Goal: Use online tool/utility: Utilize a website feature to perform a specific function

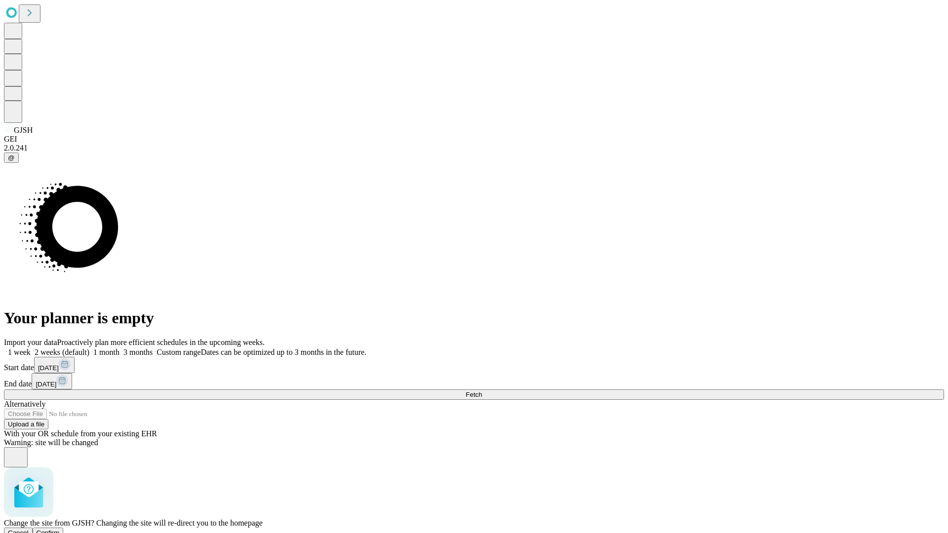
click at [60, 529] on span "Confirm" at bounding box center [48, 532] width 23 height 7
click at [89, 348] on label "2 weeks (default)" at bounding box center [60, 352] width 59 height 8
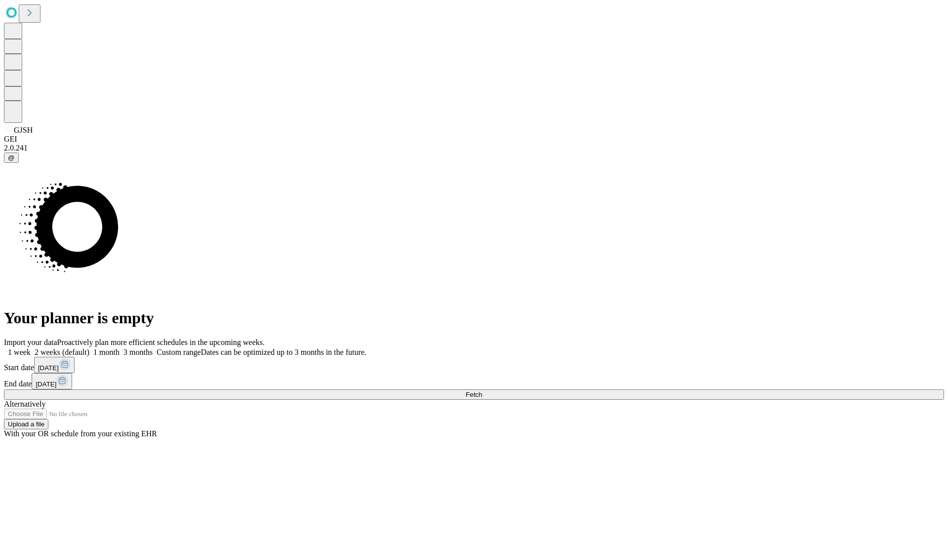
click at [482, 391] on span "Fetch" at bounding box center [474, 394] width 16 height 7
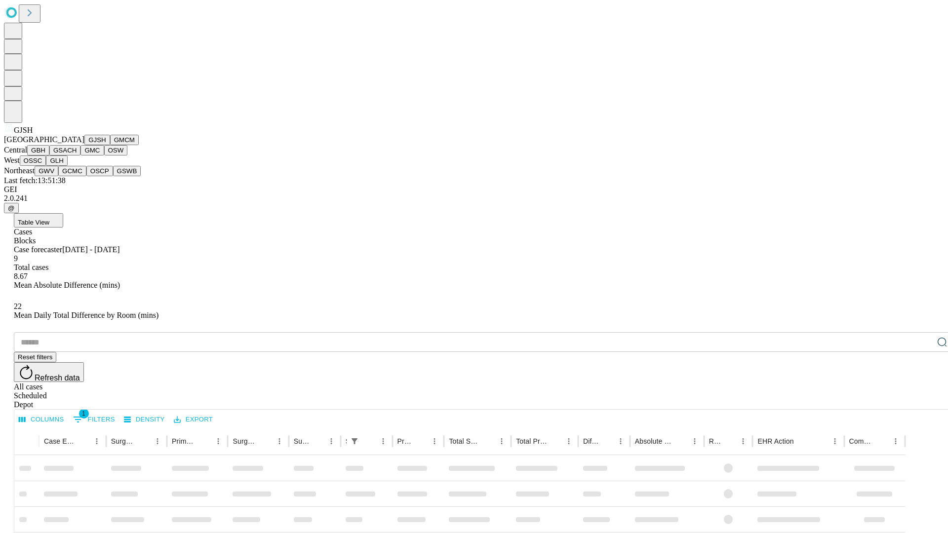
click at [110, 145] on button "GMCM" at bounding box center [124, 140] width 29 height 10
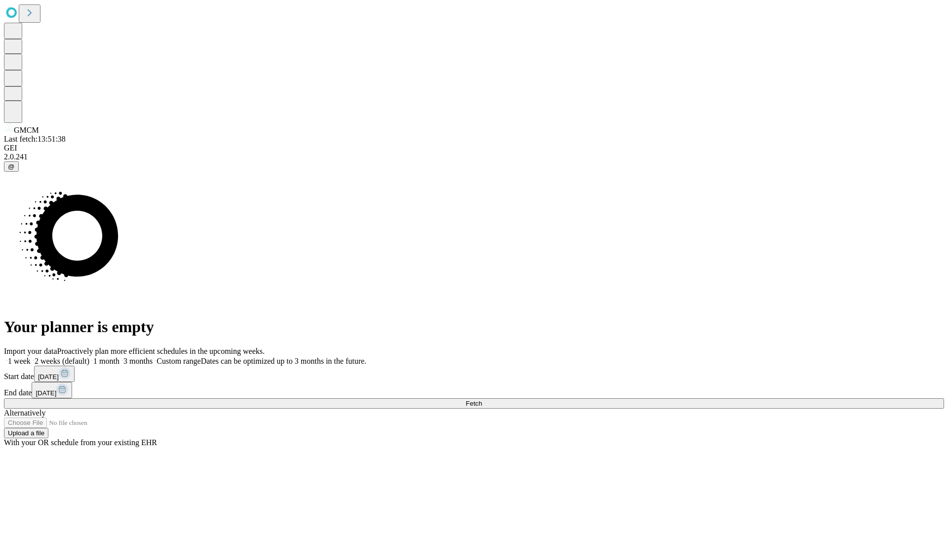
click at [89, 357] on label "2 weeks (default)" at bounding box center [60, 361] width 59 height 8
click at [482, 400] on span "Fetch" at bounding box center [474, 403] width 16 height 7
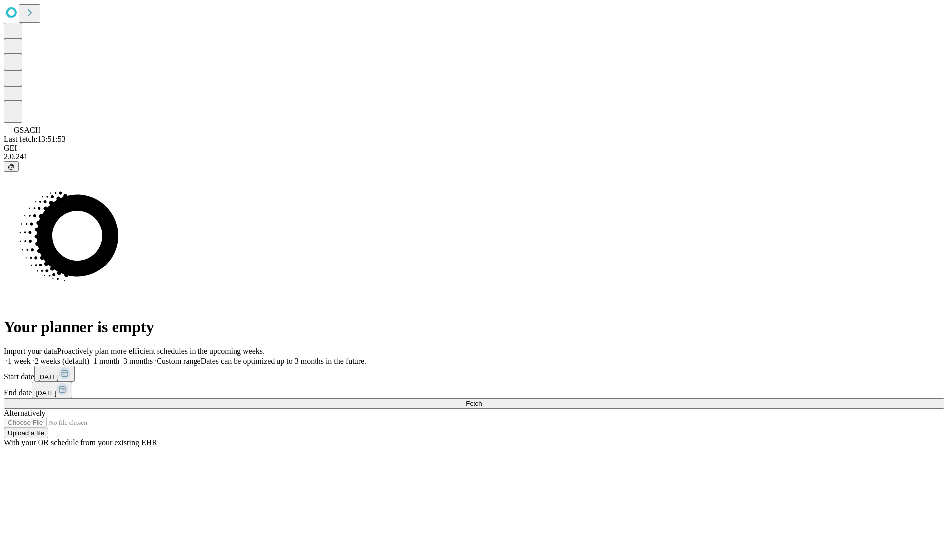
click at [89, 357] on label "2 weeks (default)" at bounding box center [60, 361] width 59 height 8
click at [482, 400] on span "Fetch" at bounding box center [474, 403] width 16 height 7
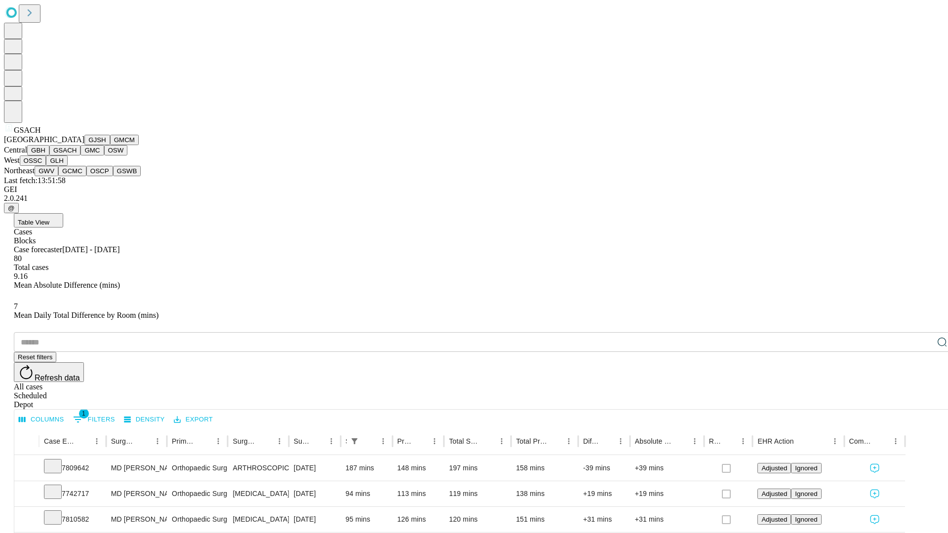
click at [80, 156] on button "GMC" at bounding box center [91, 150] width 23 height 10
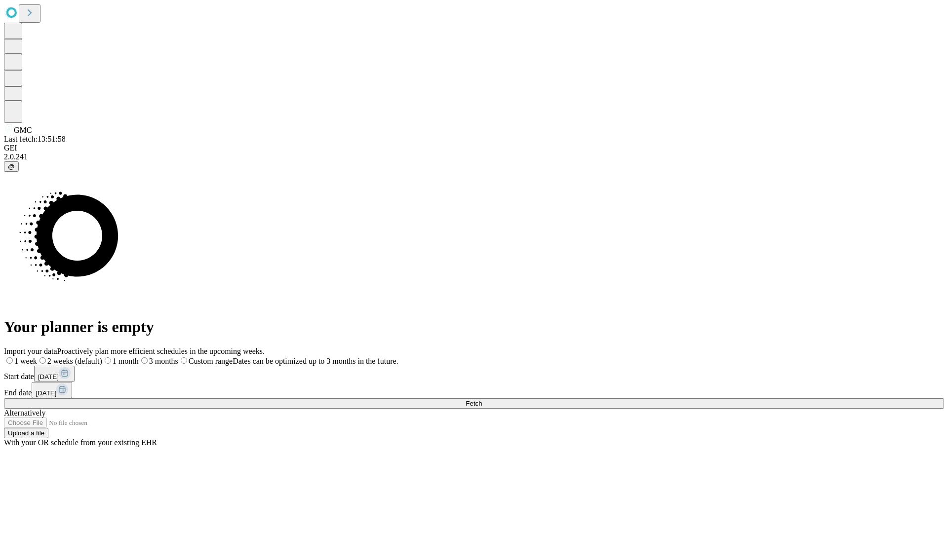
click at [102, 357] on label "2 weeks (default)" at bounding box center [69, 361] width 65 height 8
click at [482, 400] on span "Fetch" at bounding box center [474, 403] width 16 height 7
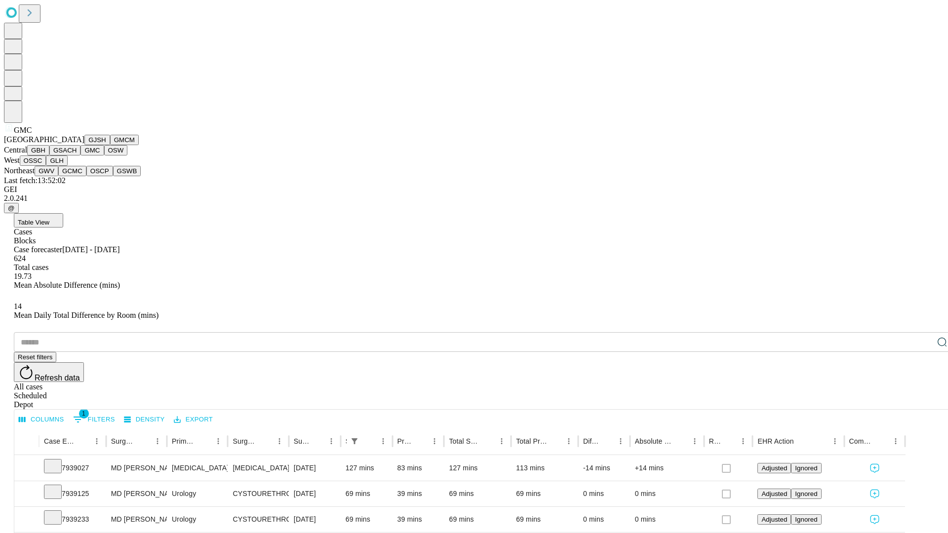
click at [104, 156] on button "OSW" at bounding box center [116, 150] width 24 height 10
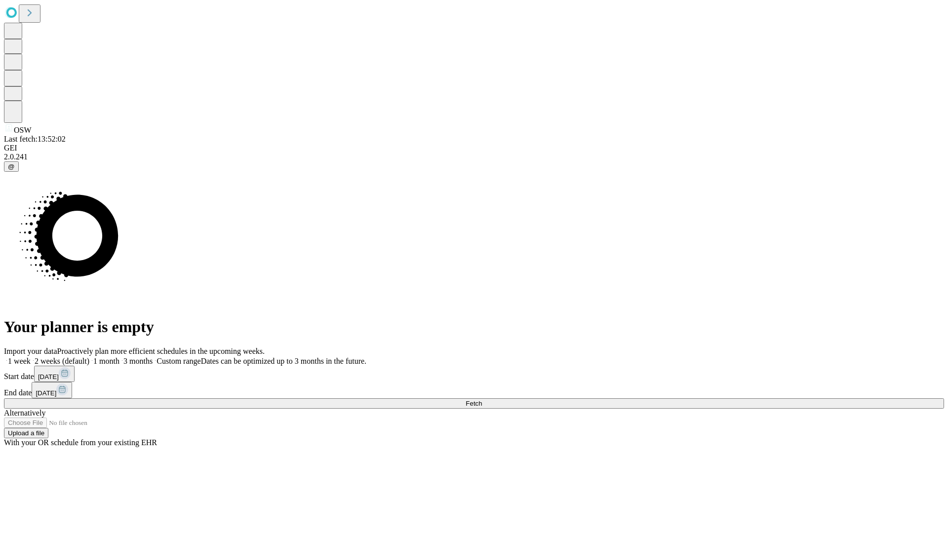
click at [89, 357] on label "2 weeks (default)" at bounding box center [60, 361] width 59 height 8
click at [482, 400] on span "Fetch" at bounding box center [474, 403] width 16 height 7
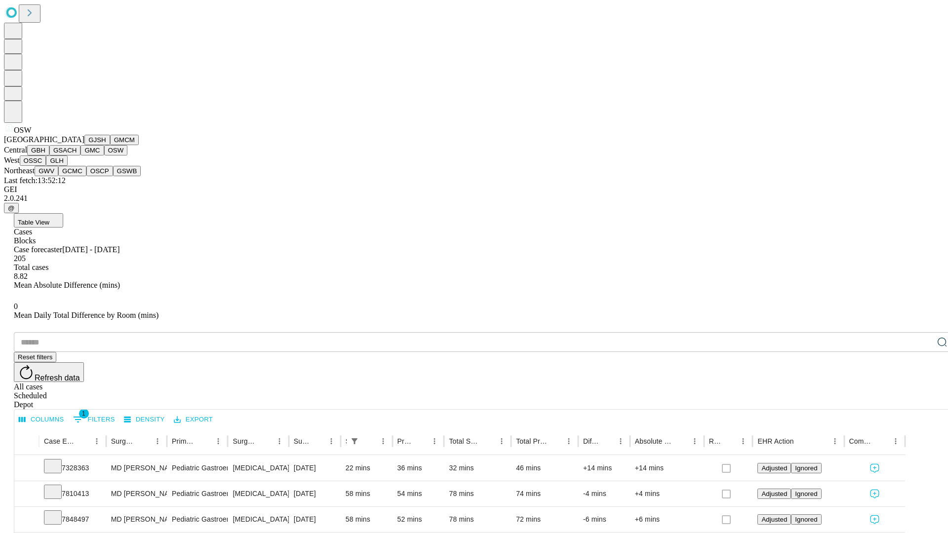
click at [46, 166] on button "OSSC" at bounding box center [33, 161] width 27 height 10
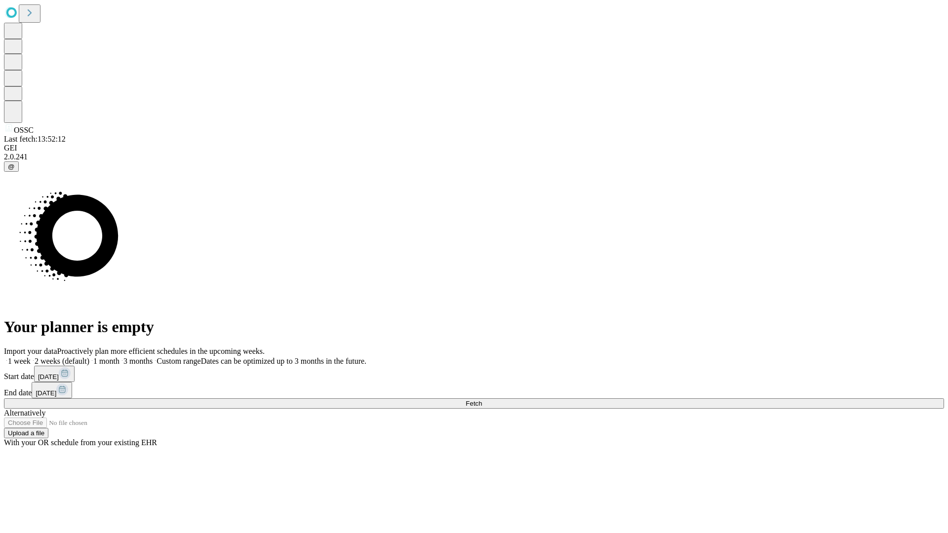
click at [89, 357] on label "2 weeks (default)" at bounding box center [60, 361] width 59 height 8
click at [482, 400] on span "Fetch" at bounding box center [474, 403] width 16 height 7
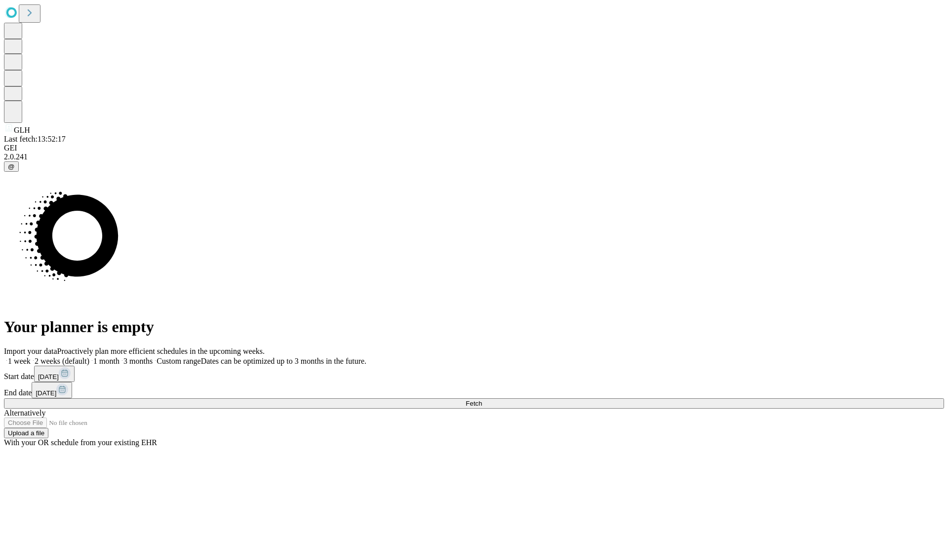
click at [89, 357] on label "2 weeks (default)" at bounding box center [60, 361] width 59 height 8
click at [482, 400] on span "Fetch" at bounding box center [474, 403] width 16 height 7
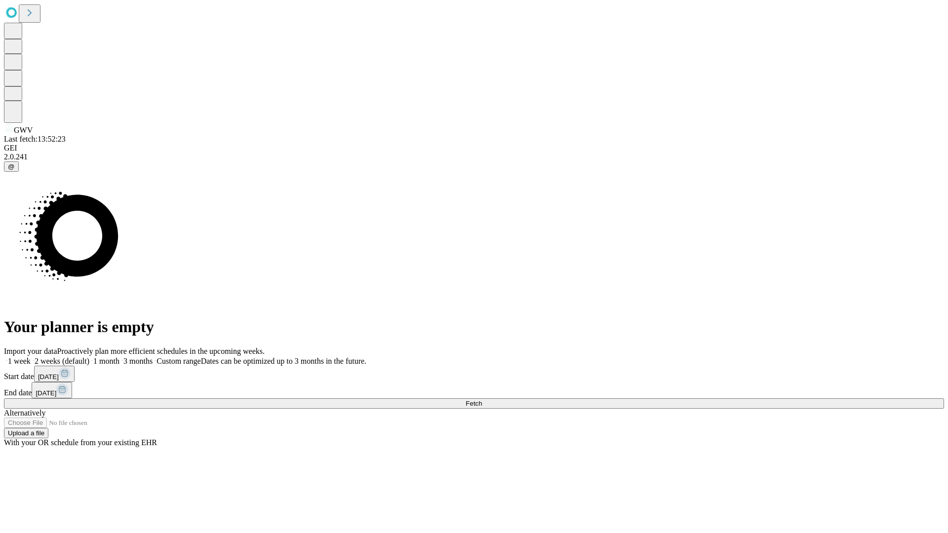
click at [89, 357] on label "2 weeks (default)" at bounding box center [60, 361] width 59 height 8
click at [482, 400] on span "Fetch" at bounding box center [474, 403] width 16 height 7
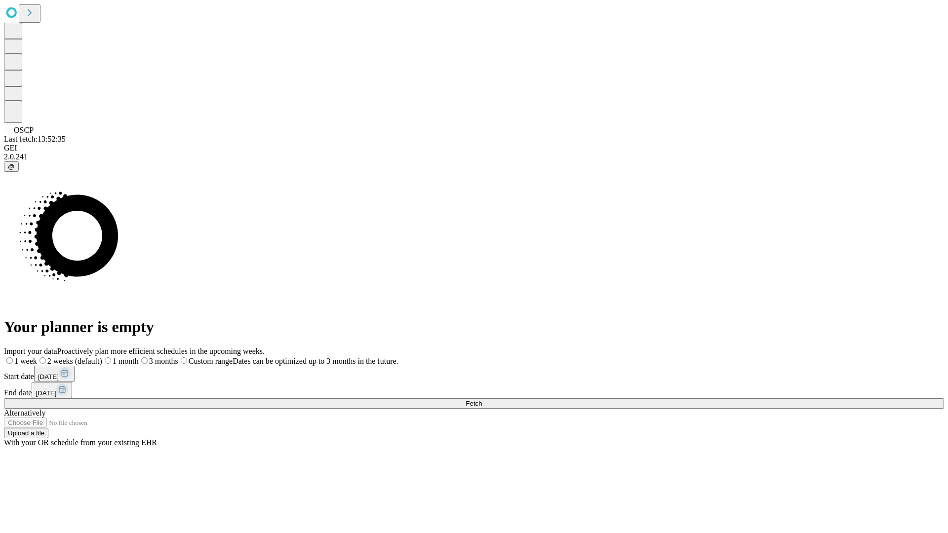
click at [102, 357] on label "2 weeks (default)" at bounding box center [69, 361] width 65 height 8
click at [482, 400] on span "Fetch" at bounding box center [474, 403] width 16 height 7
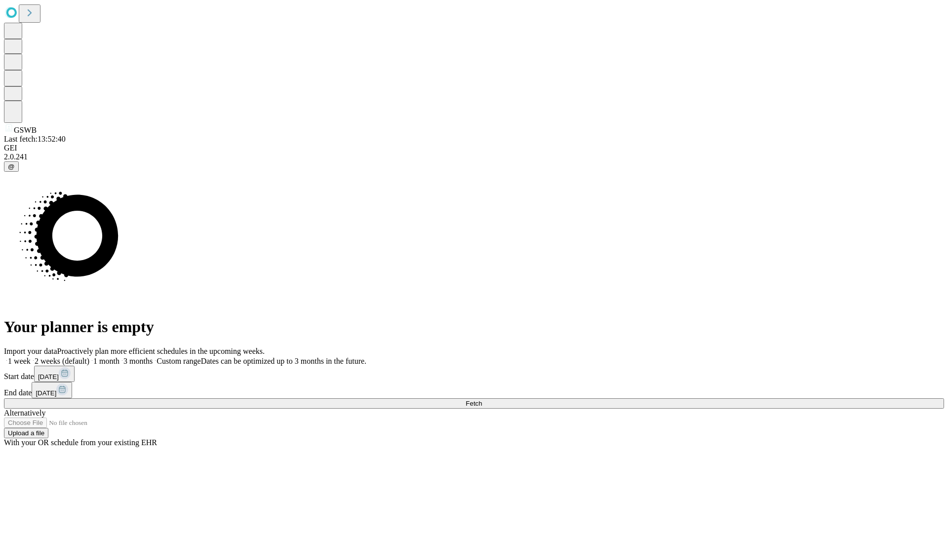
click at [89, 357] on label "2 weeks (default)" at bounding box center [60, 361] width 59 height 8
click at [482, 400] on span "Fetch" at bounding box center [474, 403] width 16 height 7
